Goal: Transaction & Acquisition: Purchase product/service

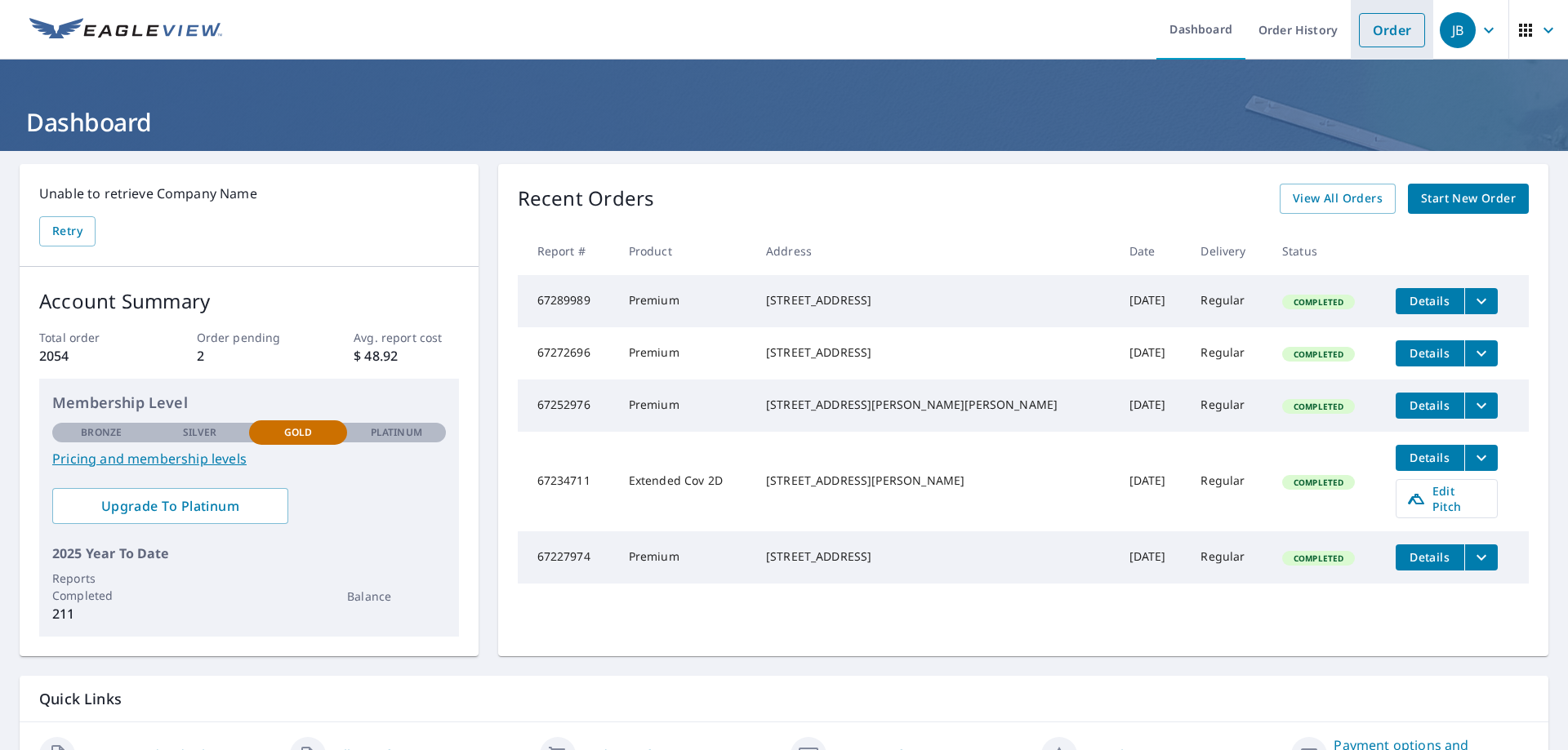
click at [1382, 20] on link "Order" at bounding box center [1393, 30] width 66 height 34
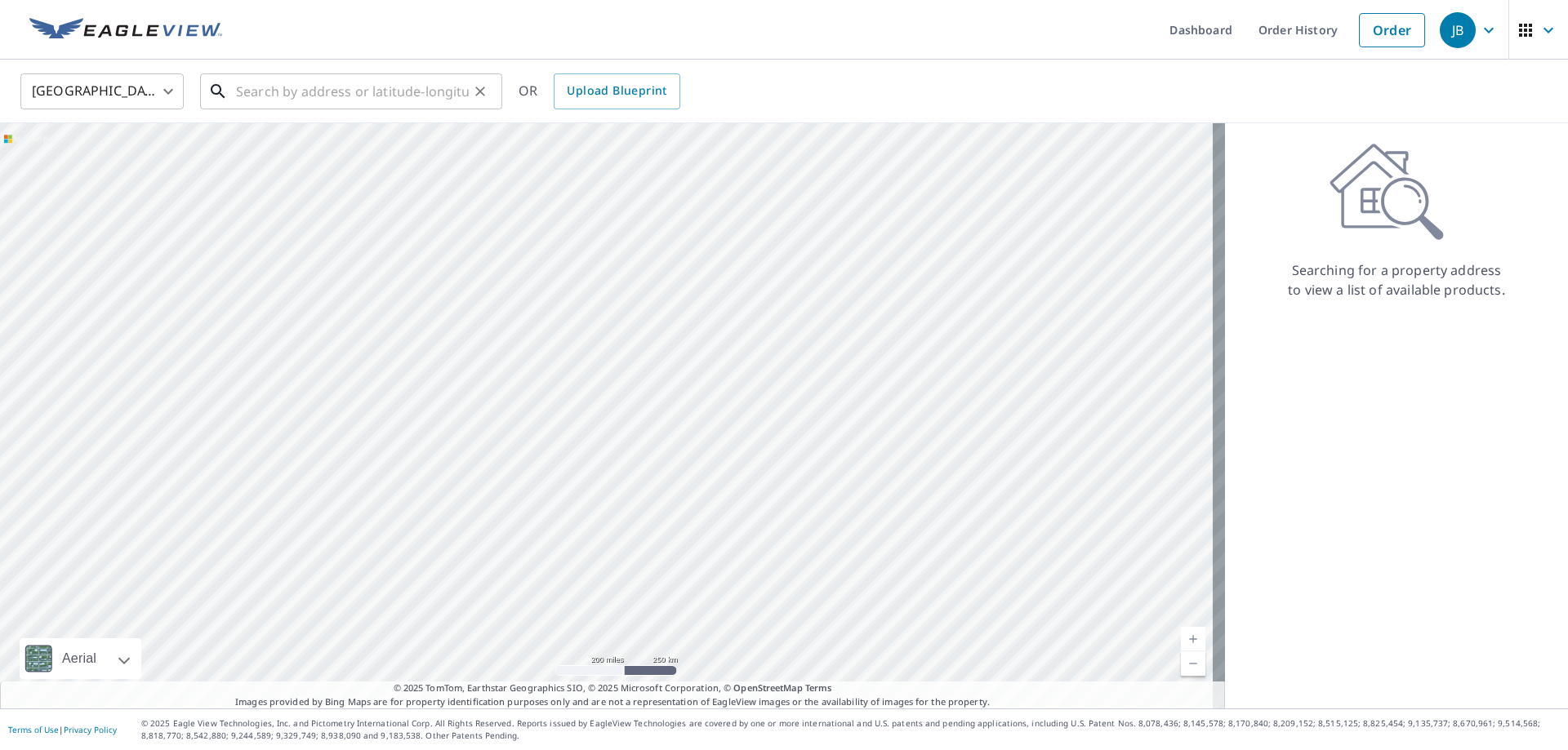
click at [327, 96] on input "text" at bounding box center [352, 91] width 233 height 46
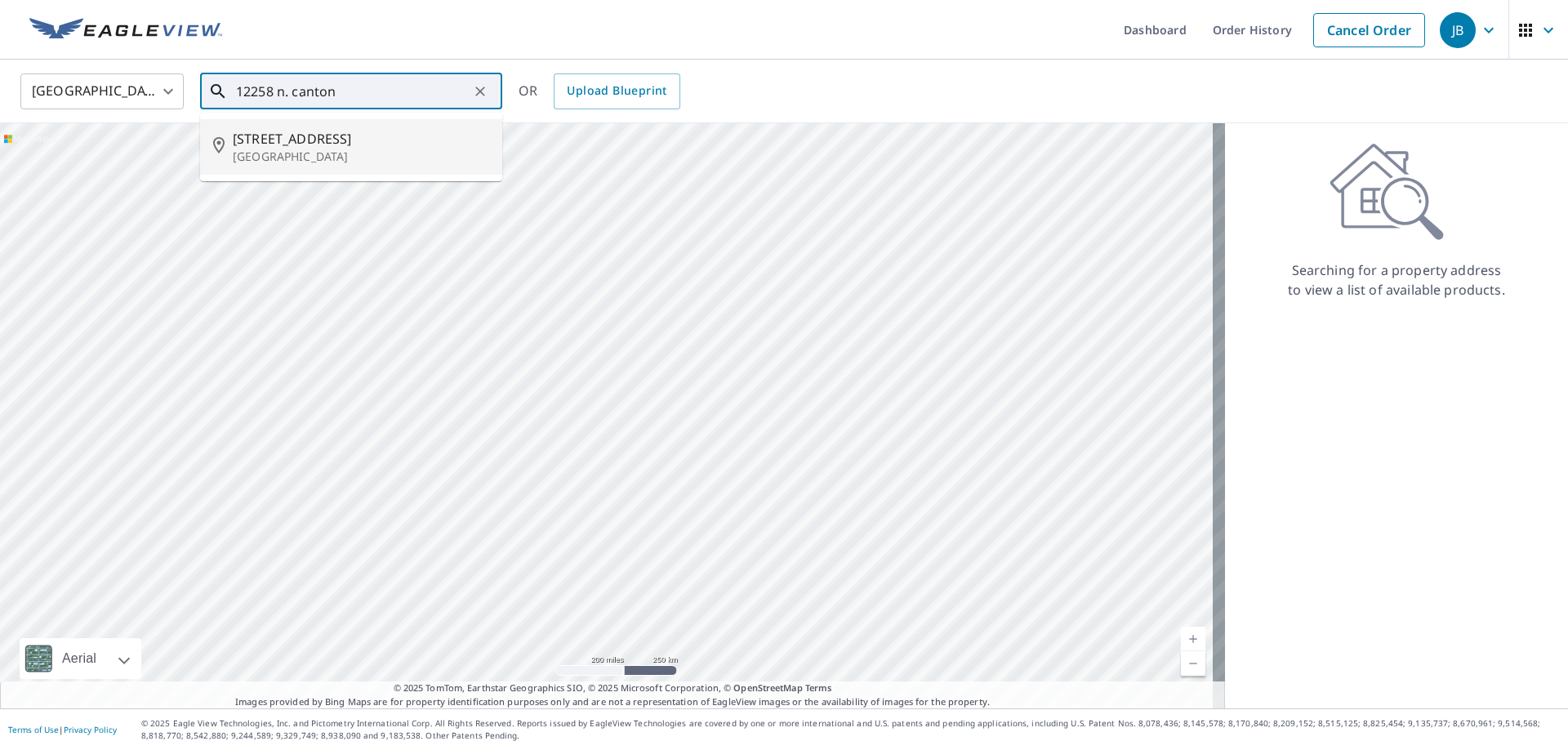
click at [319, 146] on span "[STREET_ADDRESS]" at bounding box center [360, 139] width 257 height 20
type input "[STREET_ADDRESS]"
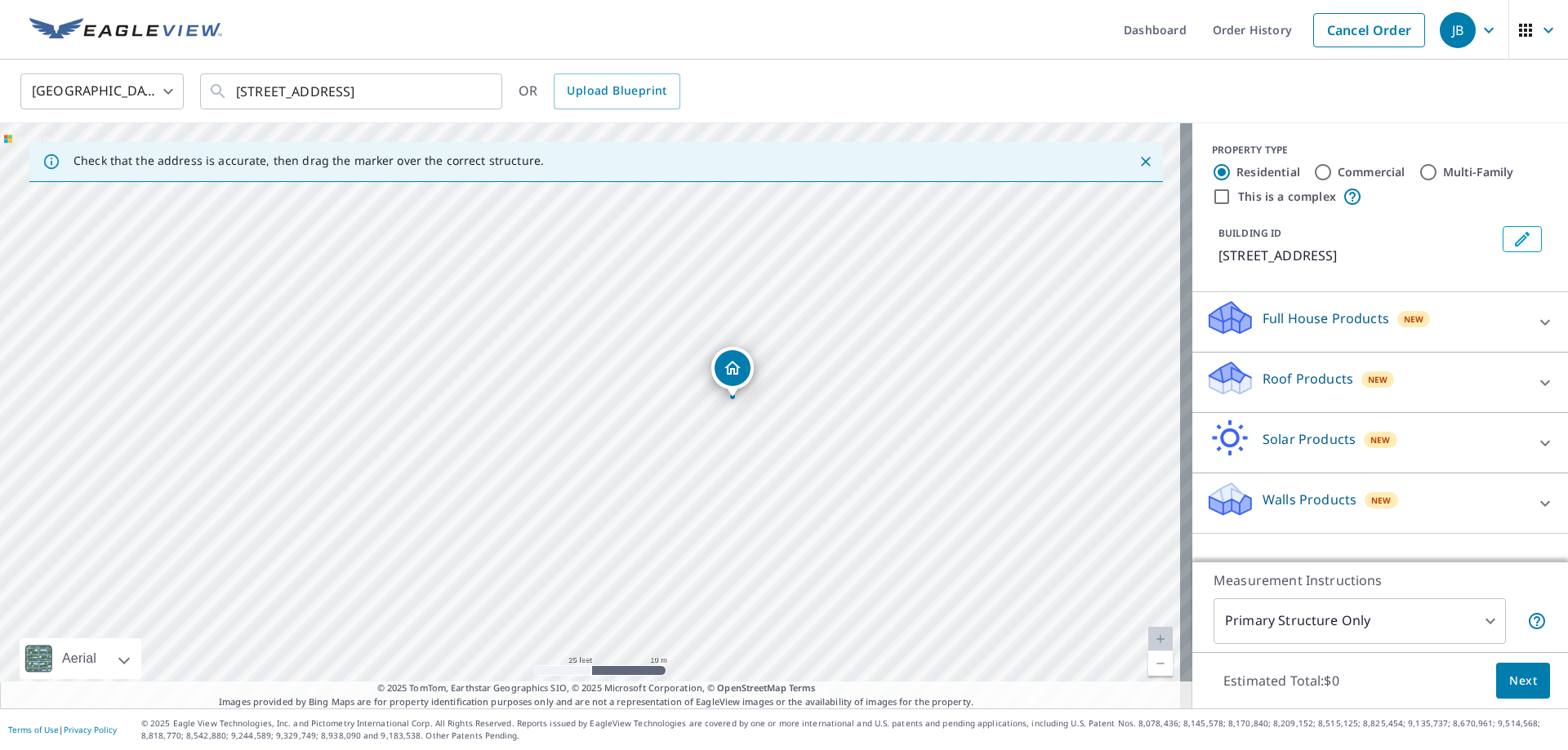
drag, startPoint x: 778, startPoint y: 400, endPoint x: 740, endPoint y: 369, distance: 49.0
click at [1314, 389] on p "Roof Products" at bounding box center [1308, 379] width 90 height 20
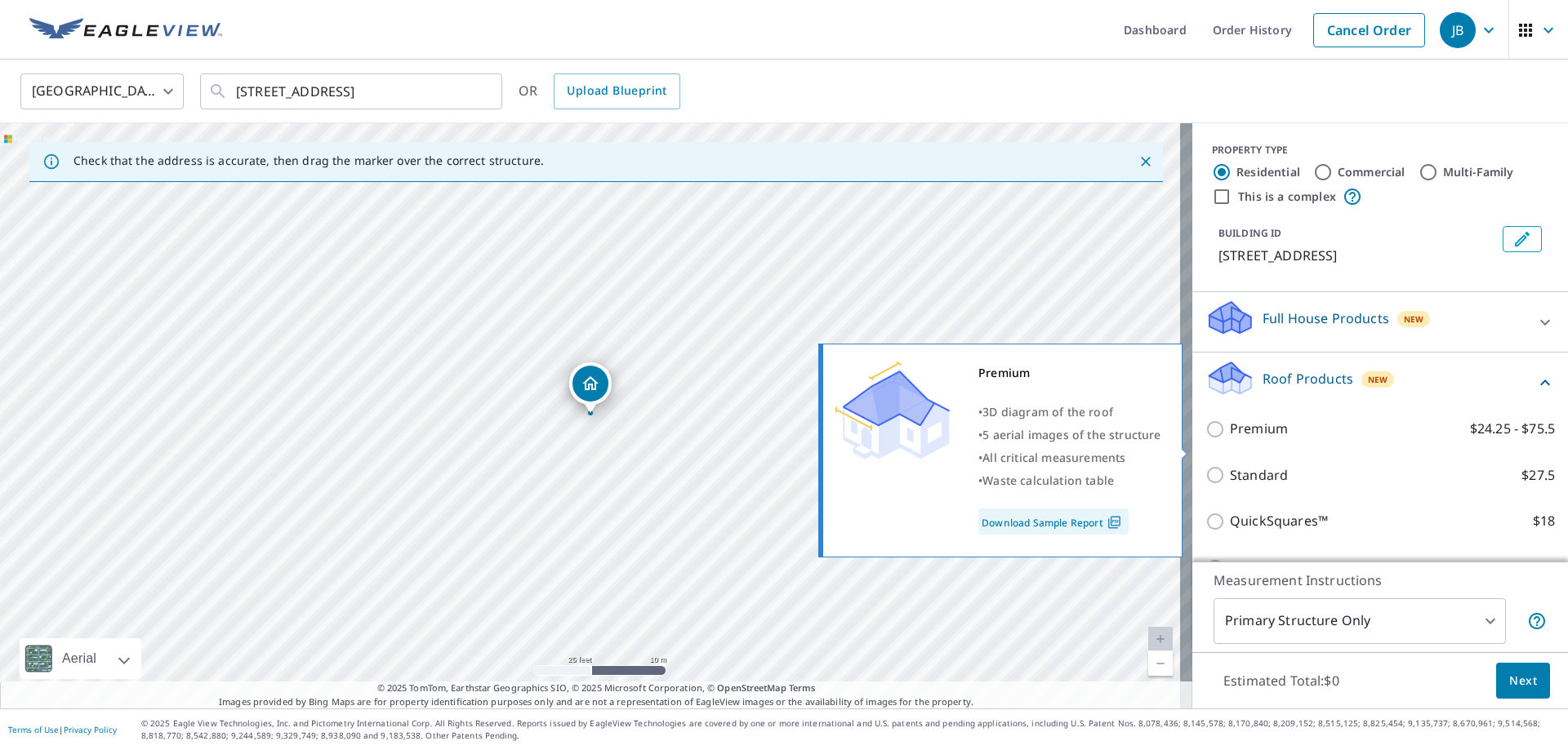
click at [1210, 439] on input "Premium $24.25 - $75.5" at bounding box center [1217, 429] width 24 height 20
checkbox input "true"
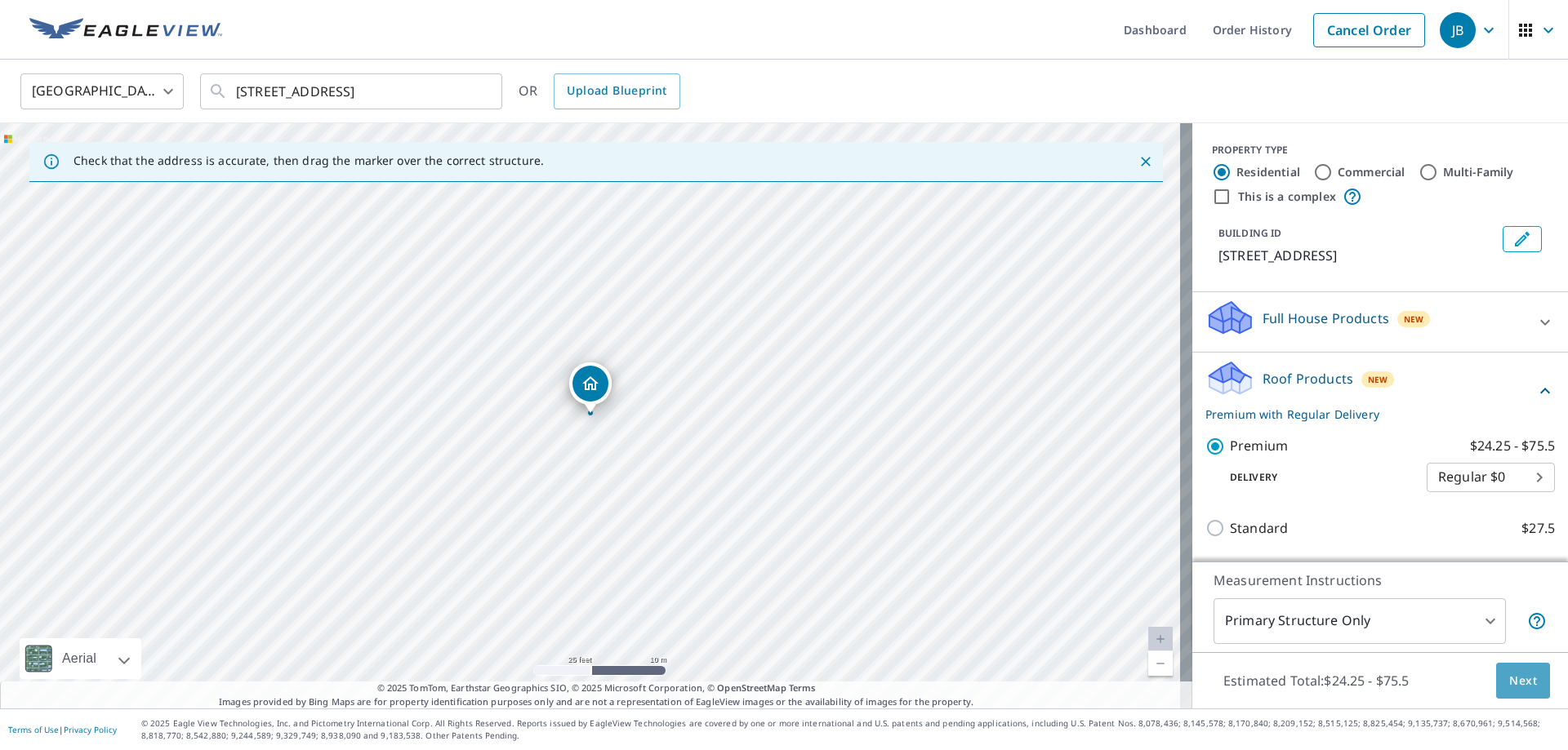
click at [1524, 667] on button "Next" at bounding box center [1523, 681] width 54 height 37
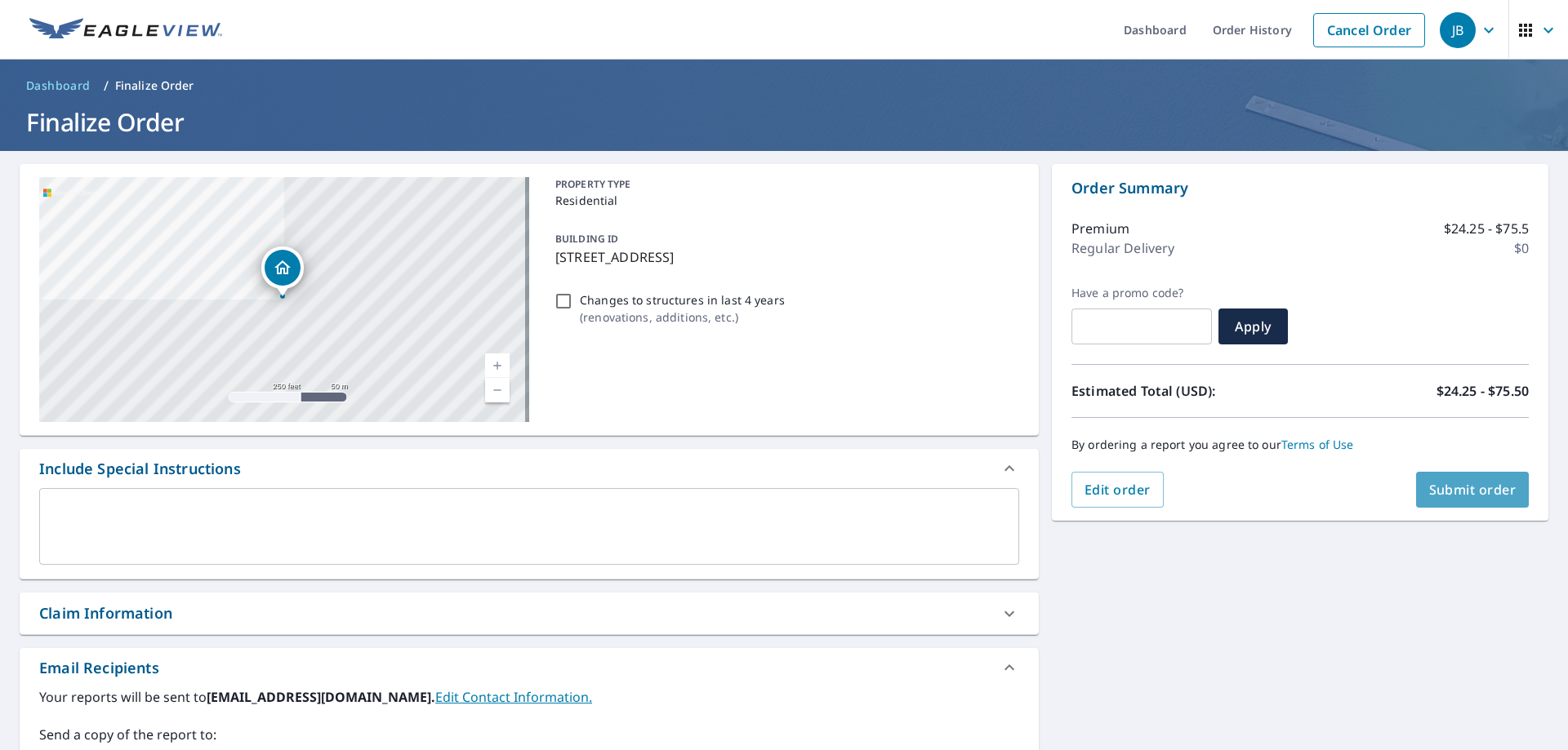
click at [1460, 488] on span "Submit order" at bounding box center [1473, 490] width 88 height 18
